Goal: Task Accomplishment & Management: Use online tool/utility

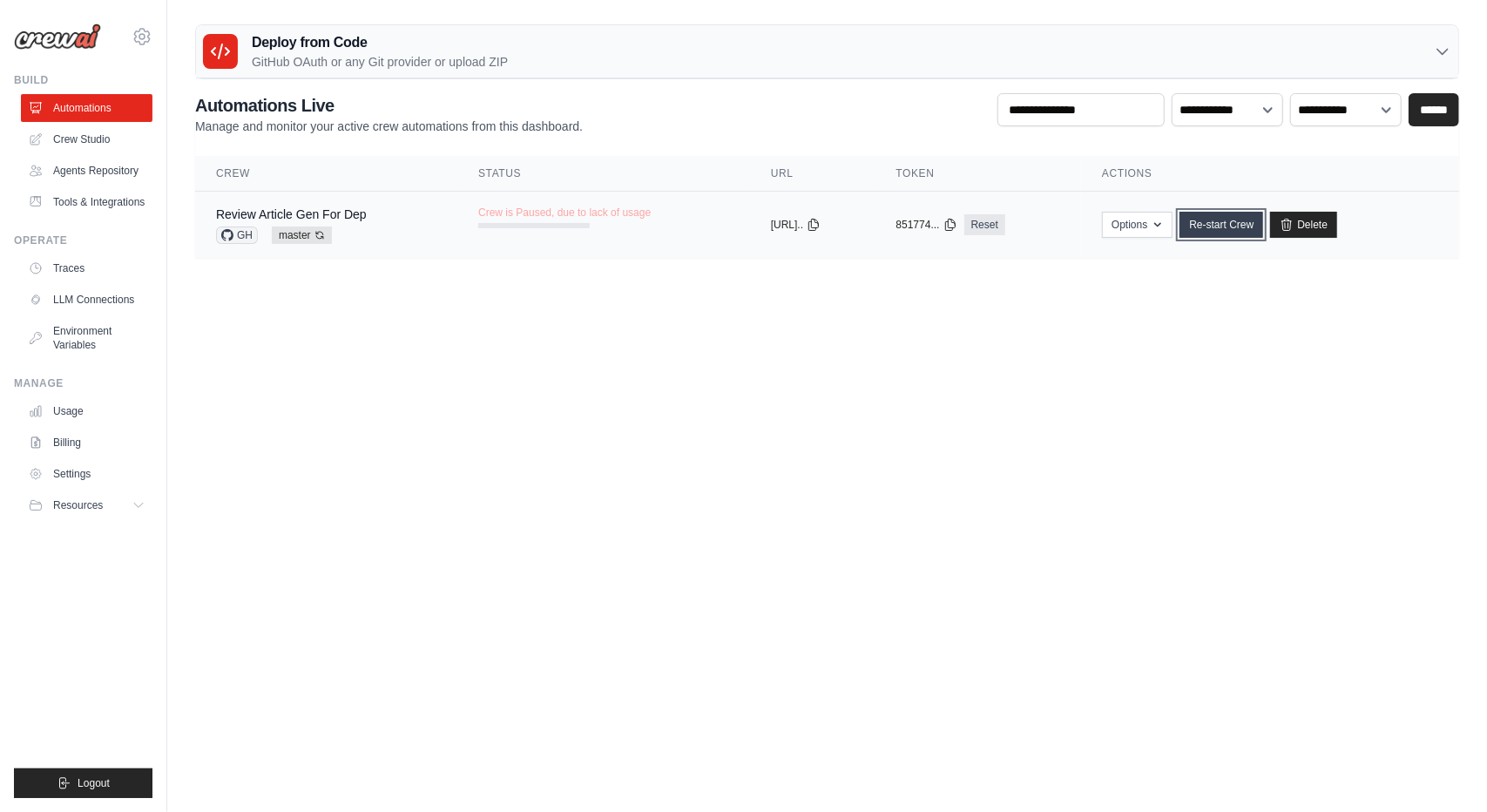
click at [1235, 231] on link "Re-start Crew" at bounding box center [1221, 224] width 83 height 26
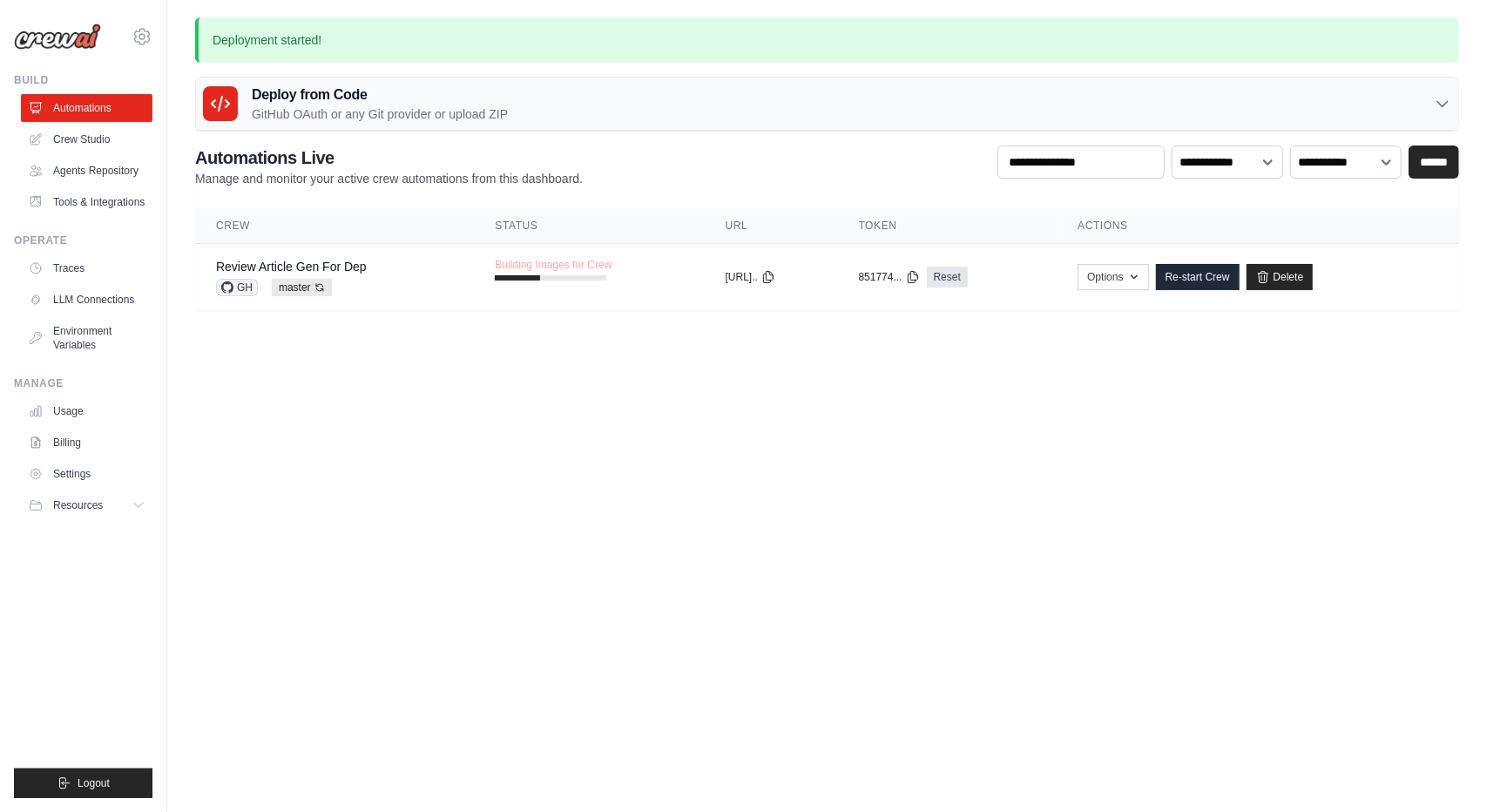
drag, startPoint x: 1160, startPoint y: 420, endPoint x: 1142, endPoint y: 485, distance: 67.4
click at [1156, 442] on body "[EMAIL_ADDRESS][DOMAIN_NAME] Settings Build Automations" at bounding box center [743, 406] width 1487 height 812
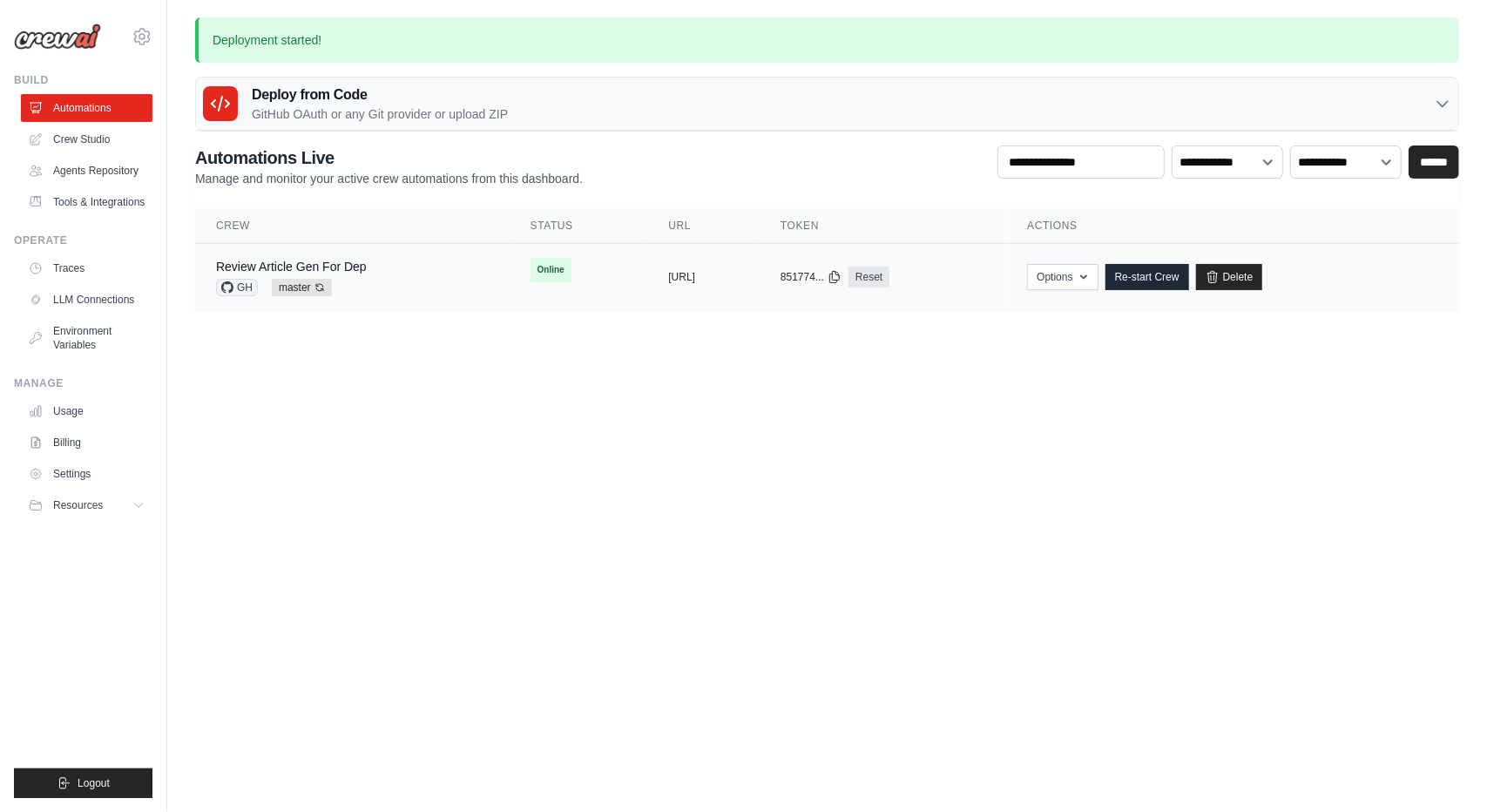
click at [463, 274] on td "Review Article Gen For Dep GH master Auto-deploy enabled" at bounding box center [352, 278] width 314 height 67
